Goal: Task Accomplishment & Management: Use online tool/utility

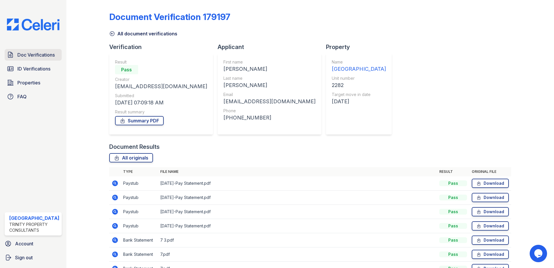
click at [46, 55] on span "Doc Verifications" at bounding box center [35, 54] width 37 height 7
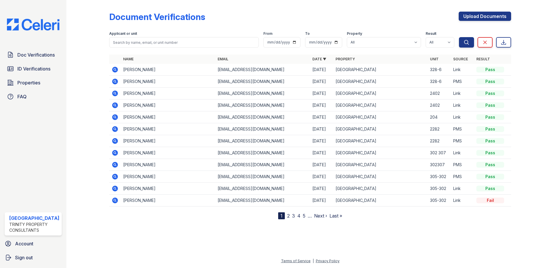
click at [114, 141] on icon at bounding box center [114, 140] width 1 height 1
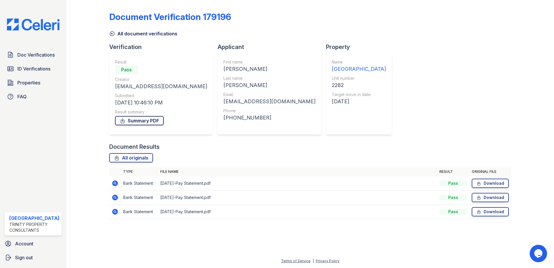
click at [144, 122] on link "Summary PDF" at bounding box center [139, 120] width 49 height 9
click at [373, 38] on div "Document Verification 179196 All document verifications Verification Result Pas…" at bounding box center [310, 113] width 402 height 222
